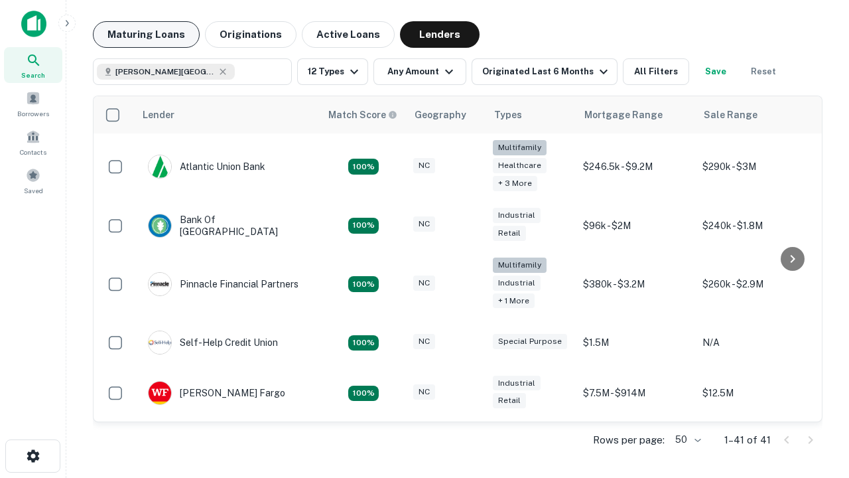
click at [146, 35] on button "Maturing Loans" at bounding box center [146, 34] width 107 height 27
